Goal: Task Accomplishment & Management: Manage account settings

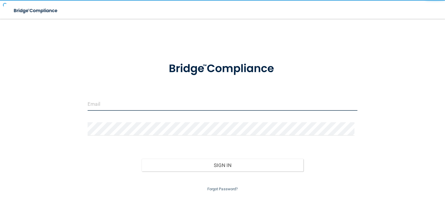
click at [220, 103] on input "email" at bounding box center [223, 104] width 270 height 13
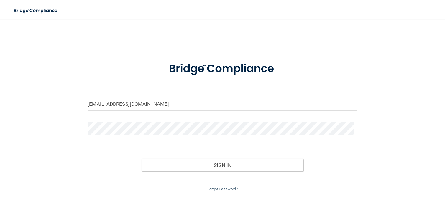
click at [141, 159] on button "Sign In" at bounding box center [222, 165] width 162 height 13
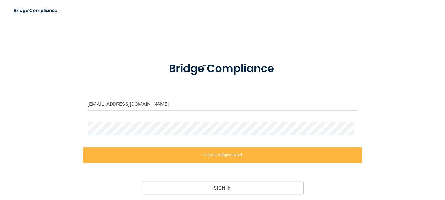
click at [59, 136] on div "[EMAIL_ADDRESS][DOMAIN_NAME] Invalid email/password. You don't have permission …" at bounding box center [222, 120] width 421 height 191
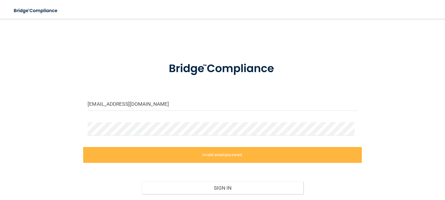
click at [103, 112] on div "[EMAIL_ADDRESS][DOMAIN_NAME]" at bounding box center [222, 107] width 278 height 18
drag, startPoint x: 108, startPoint y: 105, endPoint x: 147, endPoint y: 105, distance: 38.6
click at [147, 105] on input "[EMAIL_ADDRESS][DOMAIN_NAME]" at bounding box center [223, 104] width 270 height 13
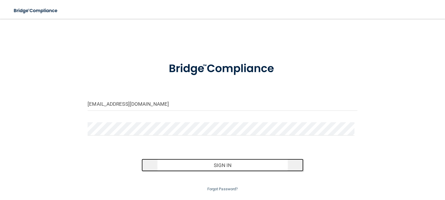
click at [199, 168] on button "Sign In" at bounding box center [222, 165] width 162 height 13
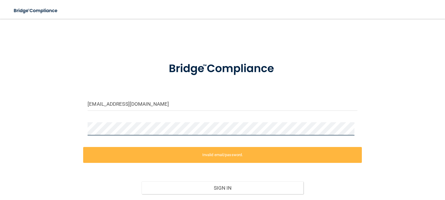
click at [0, 128] on html "Toggle navigation Manage My Enterprise Manage My Location [EMAIL_ADDRESS][DOMAI…" at bounding box center [222, 100] width 445 height 200
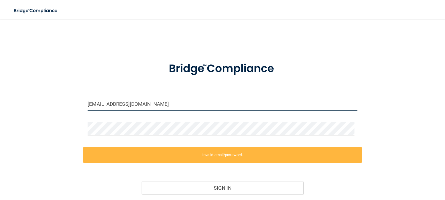
drag, startPoint x: 147, startPoint y: 101, endPoint x: -21, endPoint y: 100, distance: 168.0
click at [0, 100] on html "Toggle navigation Manage My Enterprise Manage My Location [EMAIL_ADDRESS][DOMAI…" at bounding box center [222, 100] width 445 height 200
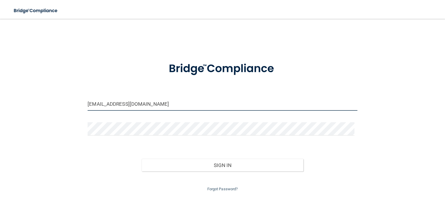
drag, startPoint x: 137, startPoint y: 107, endPoint x: -4, endPoint y: 97, distance: 142.1
click at [0, 97] on html "Toggle navigation Manage My Enterprise Manage My Location [EMAIL_ADDRESS][DOMAI…" at bounding box center [222, 100] width 445 height 200
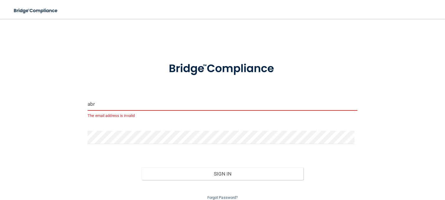
type input "[EMAIL_ADDRESS][DOMAIN_NAME]"
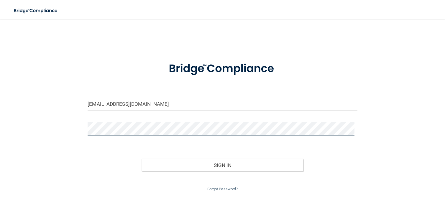
click at [52, 126] on div "[EMAIL_ADDRESS][DOMAIN_NAME] Invalid email/password. You don't have permission …" at bounding box center [222, 109] width 421 height 168
click at [141, 159] on button "Sign In" at bounding box center [222, 165] width 162 height 13
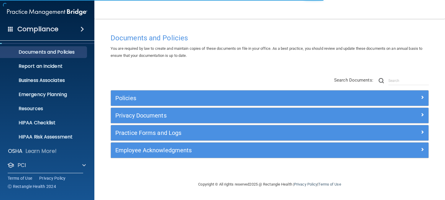
scroll to position [44, 0]
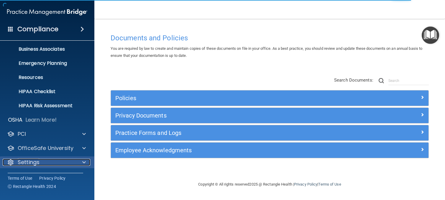
click at [28, 165] on p "Settings" at bounding box center [29, 162] width 22 height 7
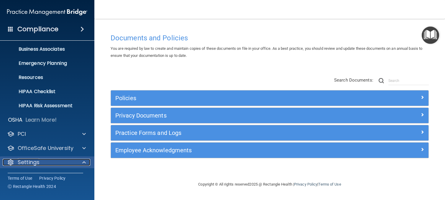
click at [88, 160] on div at bounding box center [83, 162] width 15 height 7
click at [84, 161] on span at bounding box center [84, 162] width 4 height 7
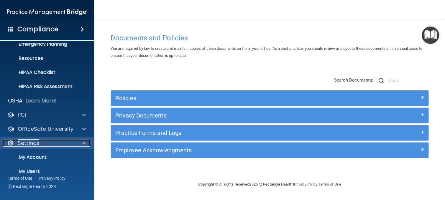
scroll to position [101, 0]
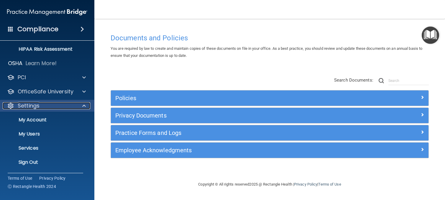
click at [57, 107] on div "Settings" at bounding box center [39, 105] width 73 height 7
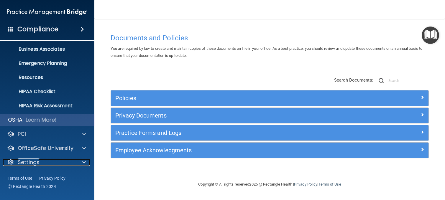
scroll to position [44, 0]
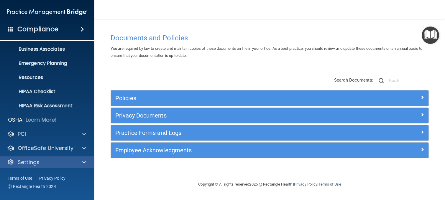
click at [56, 157] on div "Settings" at bounding box center [47, 162] width 95 height 12
click at [63, 165] on div "Settings" at bounding box center [39, 162] width 73 height 7
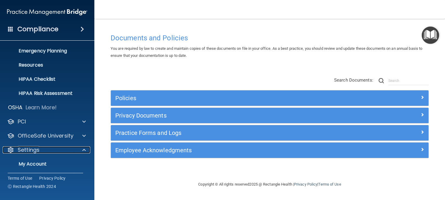
scroll to position [101, 0]
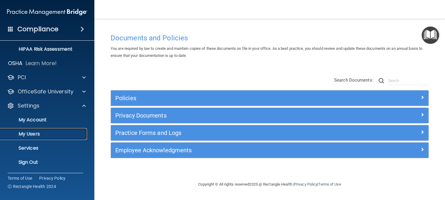
click at [39, 132] on p "My Users" at bounding box center [44, 134] width 80 height 6
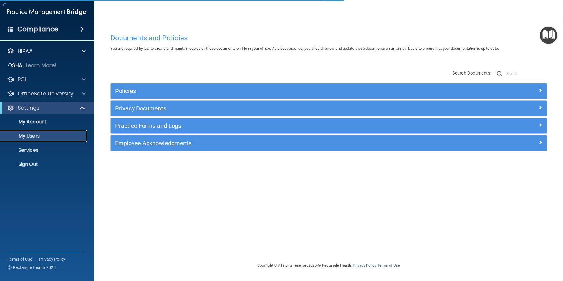
select select "20"
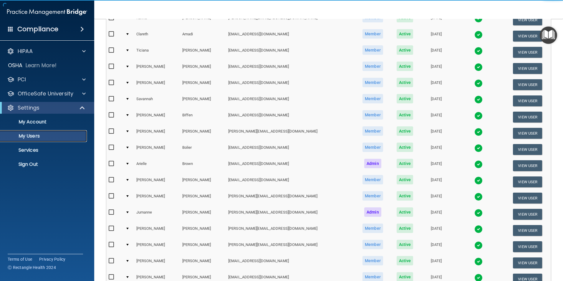
scroll to position [207, 0]
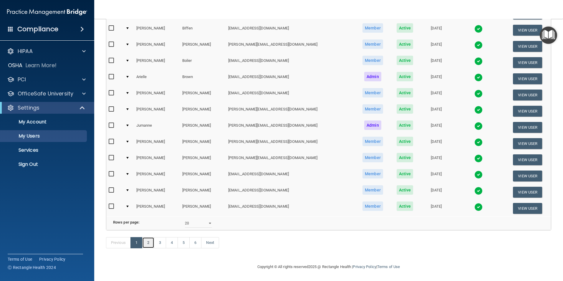
click at [150, 200] on link "2" at bounding box center [148, 242] width 12 height 11
select select "20"
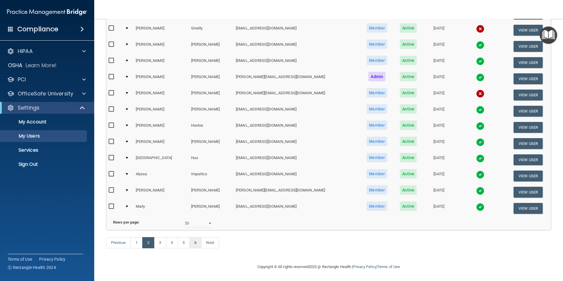
scroll to position [207, 0]
click at [161, 200] on link "3" at bounding box center [160, 242] width 12 height 11
select select "20"
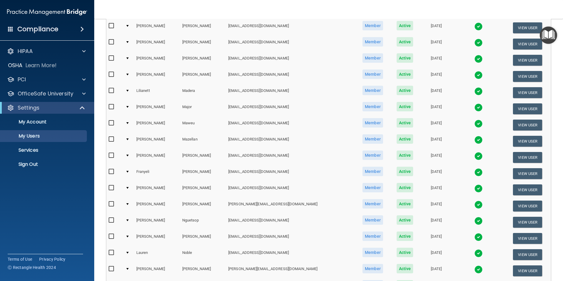
scroll to position [207, 0]
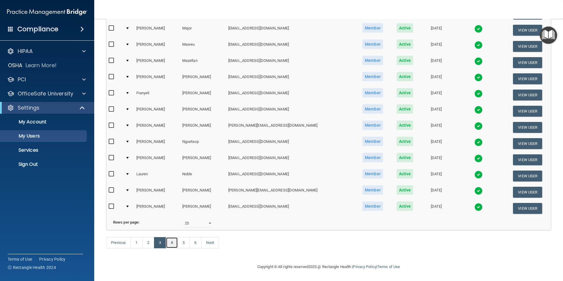
click at [175, 200] on link "4" at bounding box center [172, 242] width 12 height 11
select select "20"
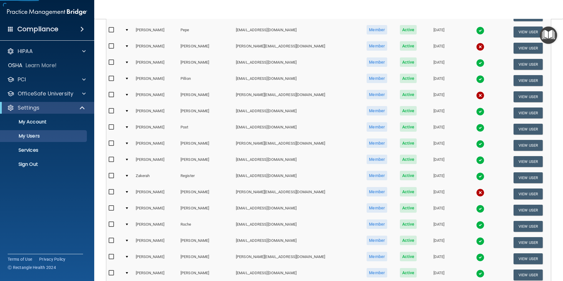
scroll to position [207, 0]
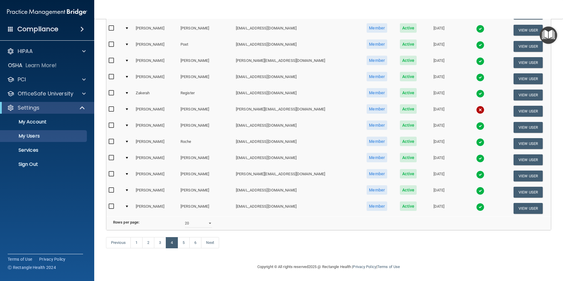
click at [128, 189] on div at bounding box center [127, 190] width 2 height 2
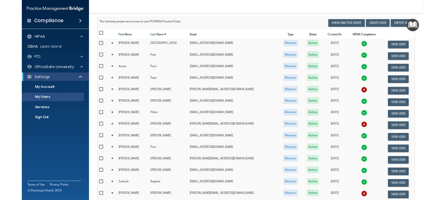
scroll to position [0, 0]
